Goal: Information Seeking & Learning: Find specific page/section

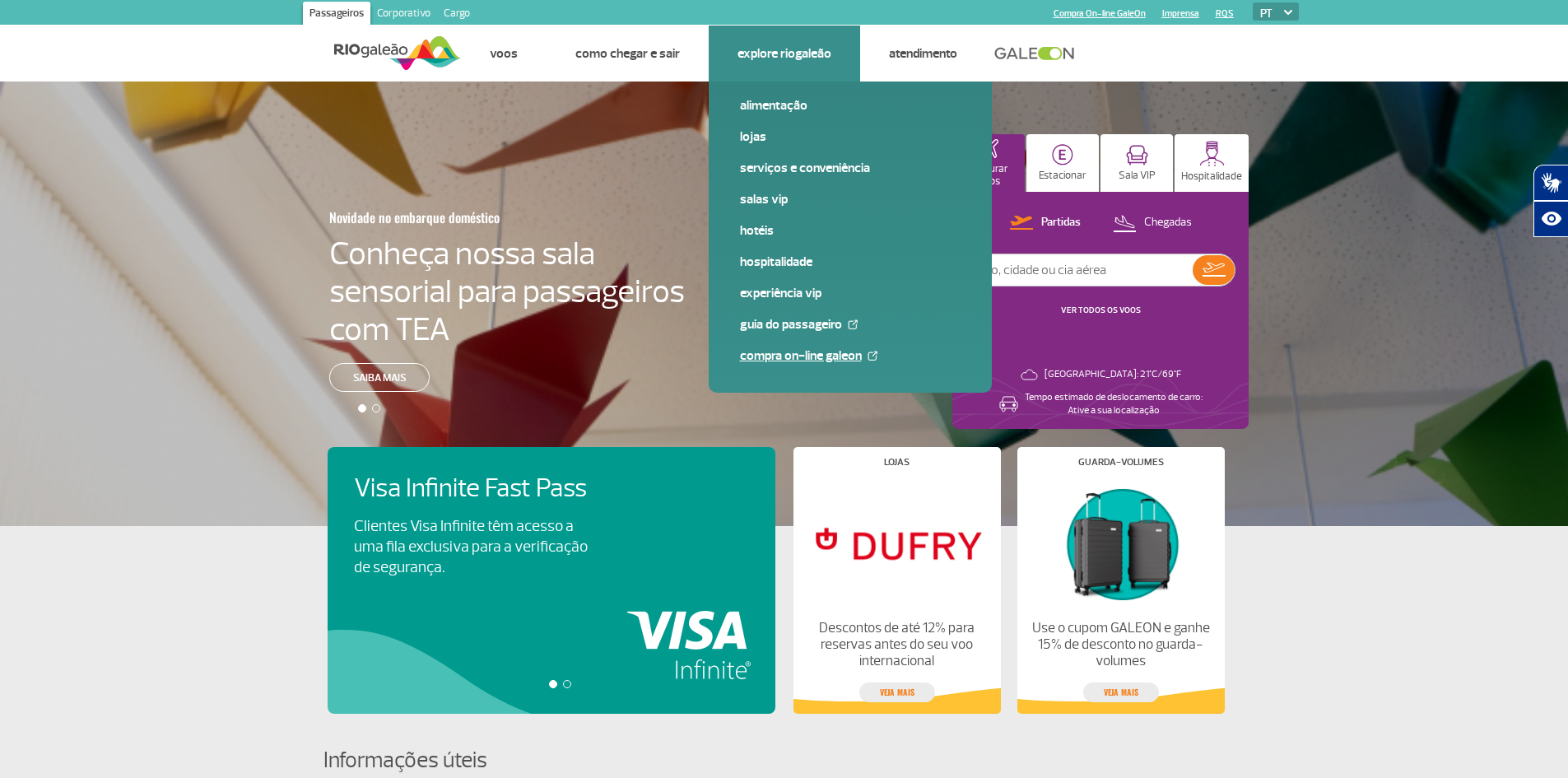
click at [808, 358] on link "Compra On-line GaleOn" at bounding box center [850, 356] width 220 height 18
click at [770, 171] on link "Serviços e Conveniência" at bounding box center [850, 168] width 220 height 18
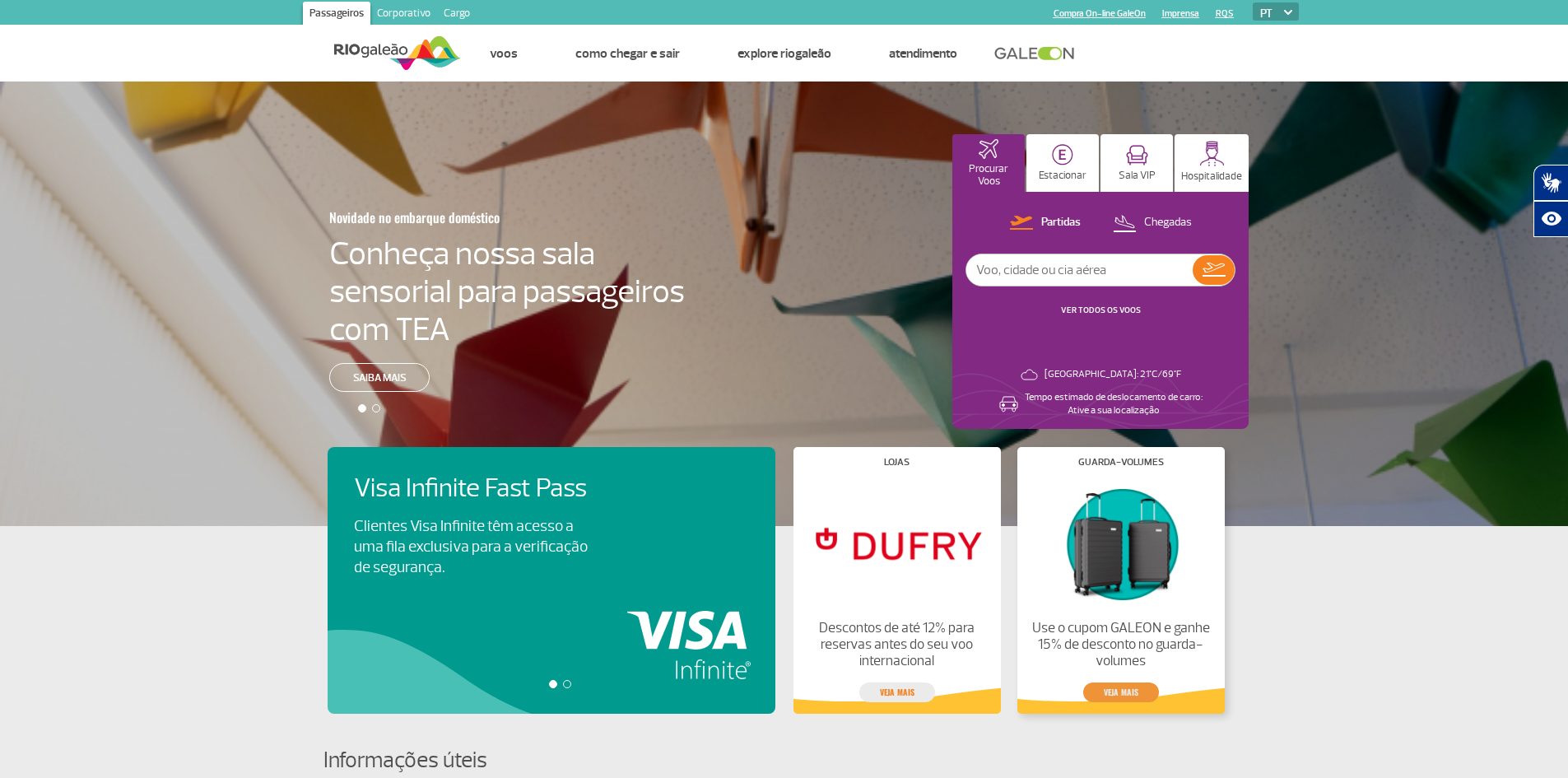
click at [1120, 697] on link "veja mais" at bounding box center [1121, 692] width 76 height 20
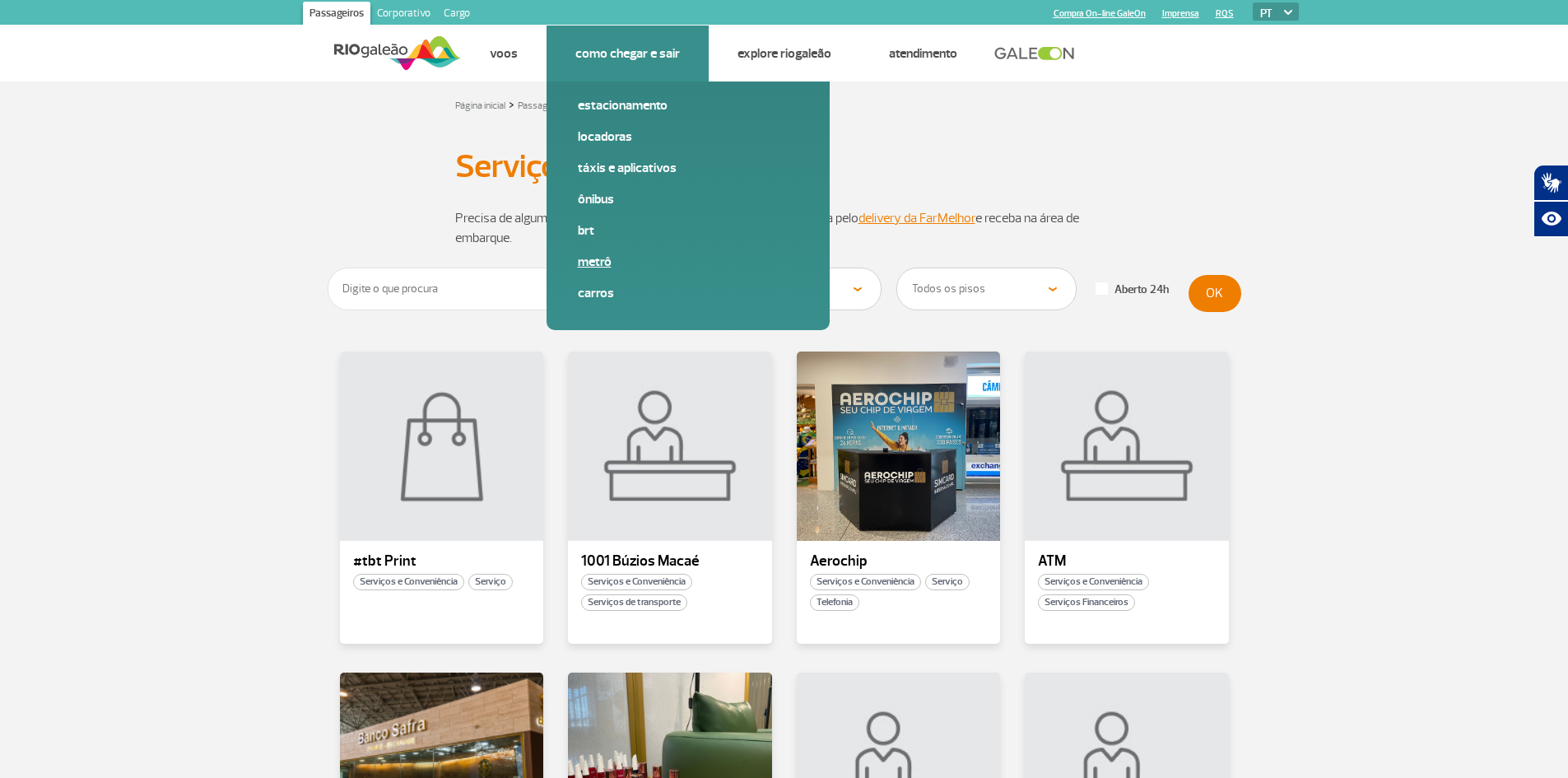
click at [596, 259] on link "Metrô" at bounding box center [688, 262] width 220 height 18
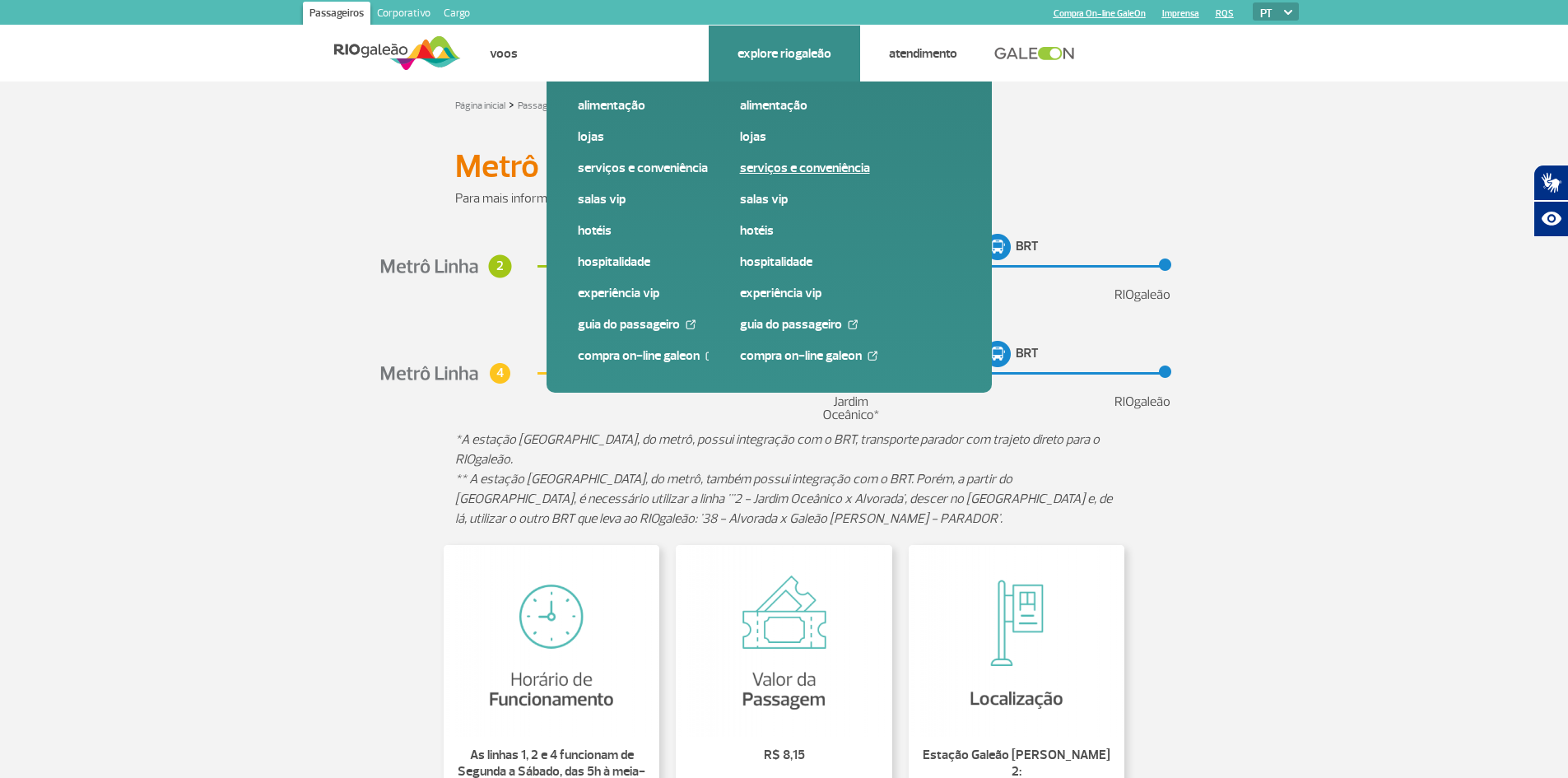
click at [802, 164] on link "Serviços e Conveniência" at bounding box center [850, 168] width 220 height 18
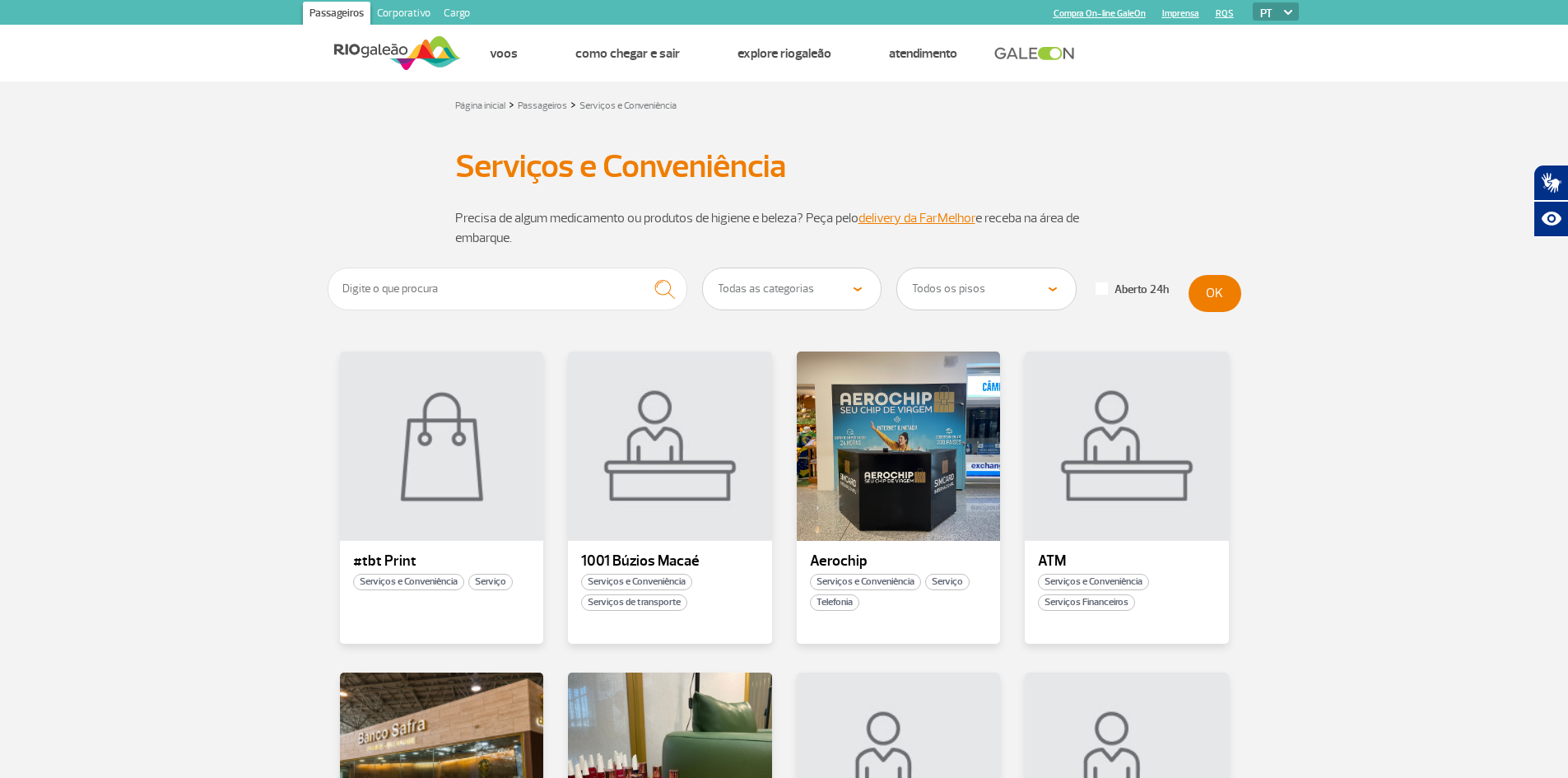
click at [862, 286] on select "Todas as categorias Conveniência Serviços Financeiros Farmácia Massagem Serviço…" at bounding box center [792, 289] width 179 height 42
select select "340"
click at [703, 268] on select "Todas as categorias Conveniência Serviços Financeiros Farmácia Massagem Serviço…" at bounding box center [792, 289] width 179 height 42
click at [1213, 299] on button "OK" at bounding box center [1215, 293] width 52 height 37
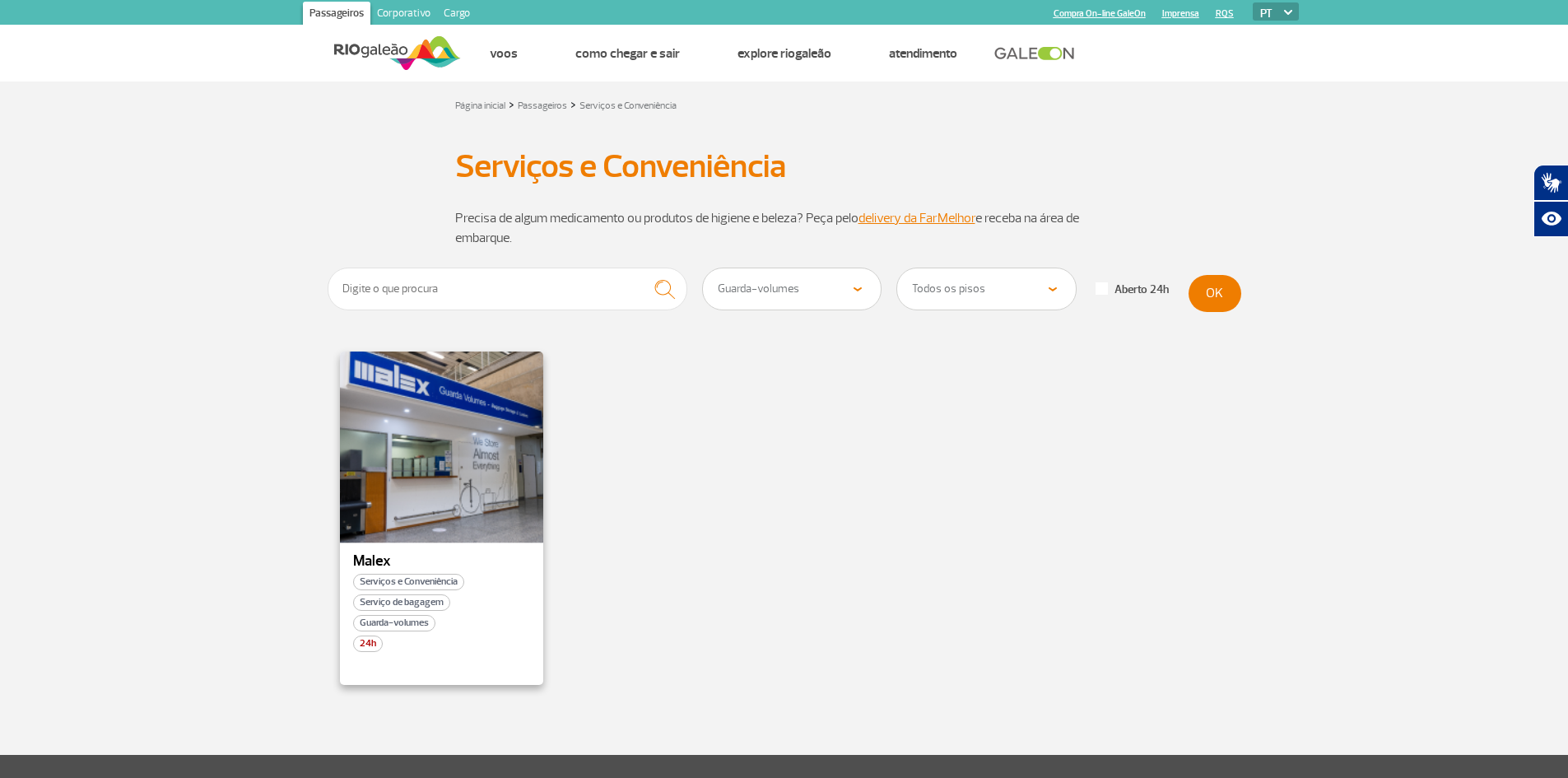
click at [440, 512] on div at bounding box center [442, 446] width 208 height 193
